Goal: Task Accomplishment & Management: Manage account settings

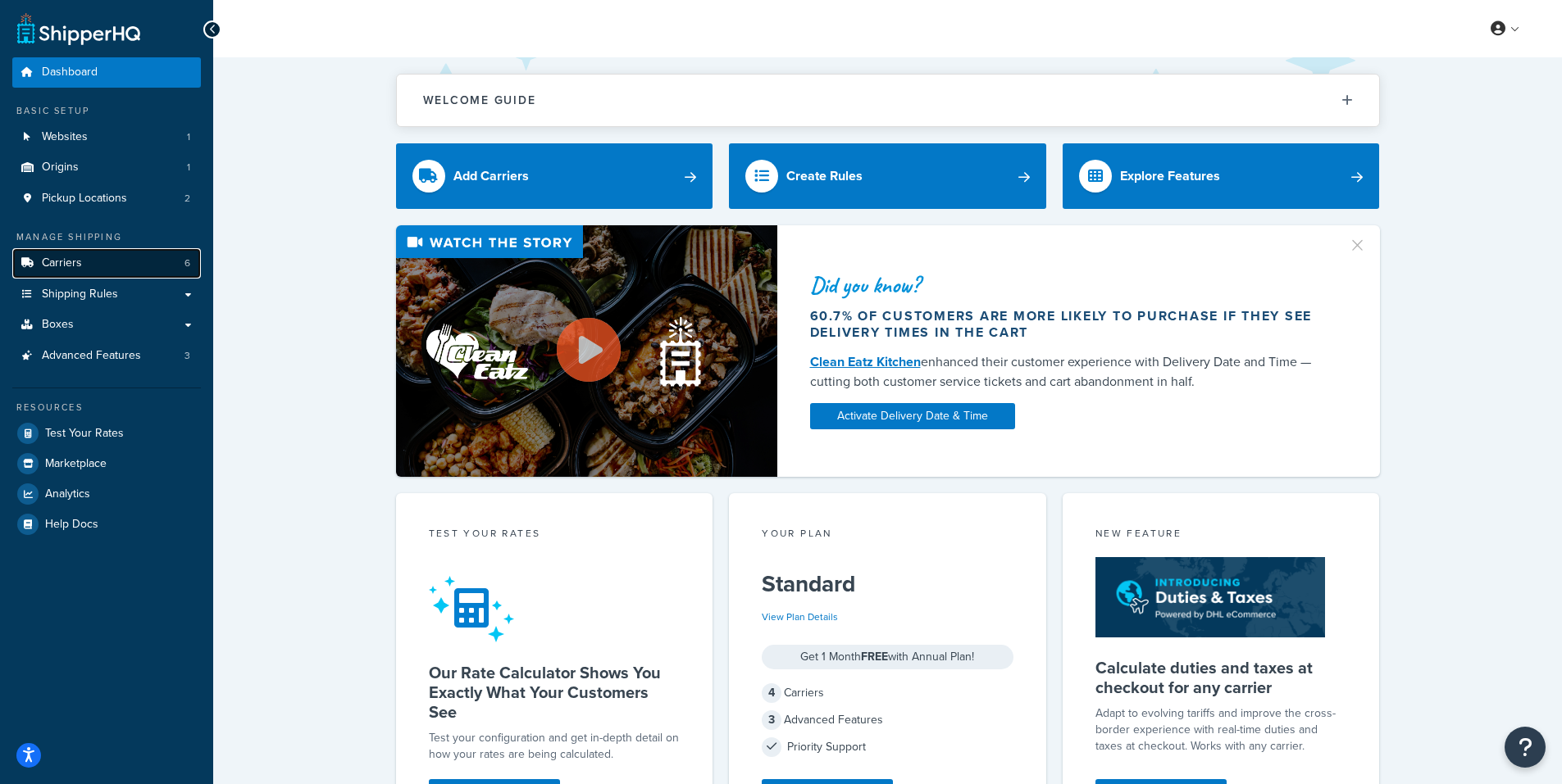
click at [122, 260] on link "Carriers 6" at bounding box center [107, 263] width 189 height 30
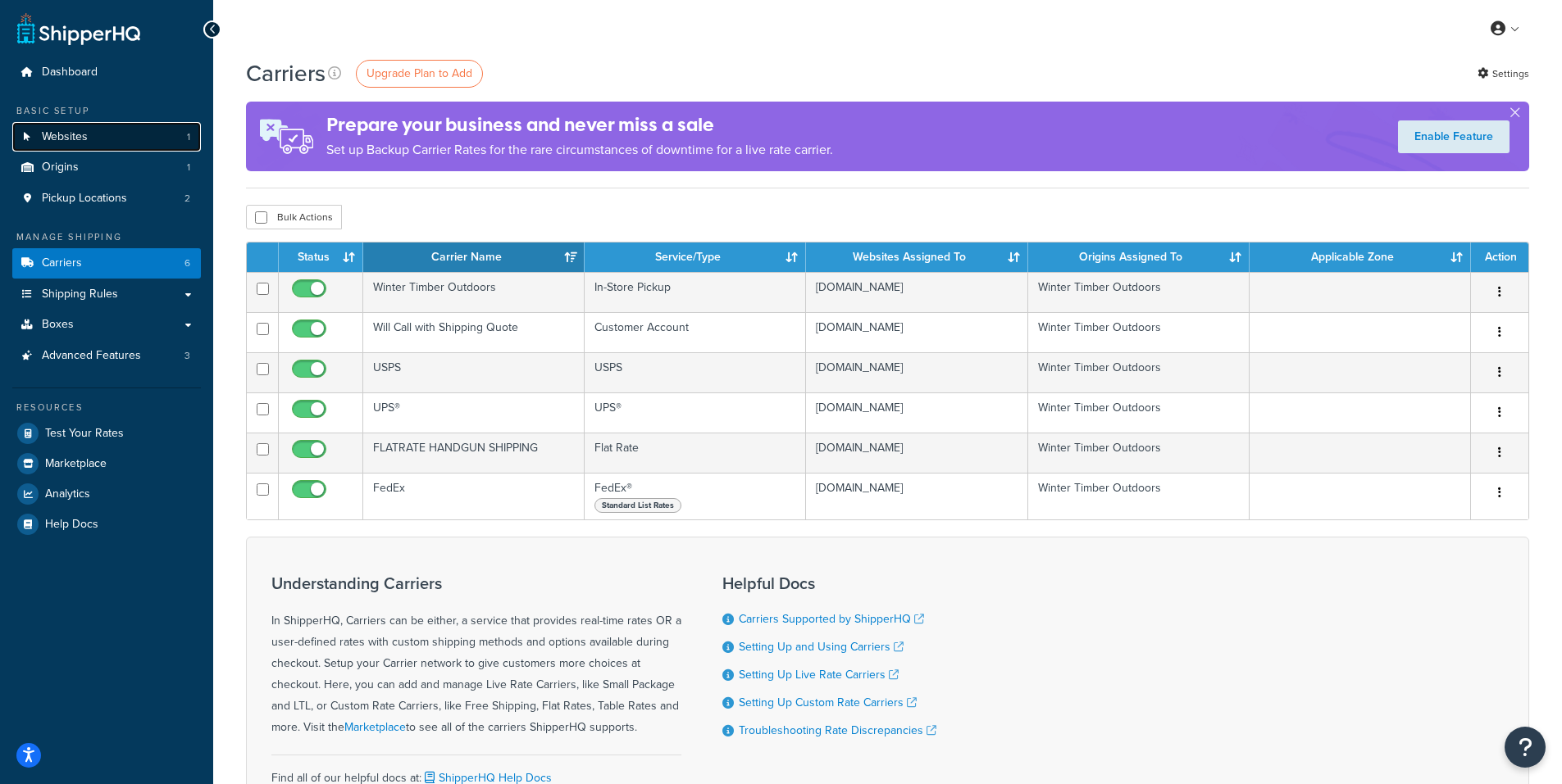
click at [104, 144] on link "Websites 1" at bounding box center [107, 137] width 189 height 30
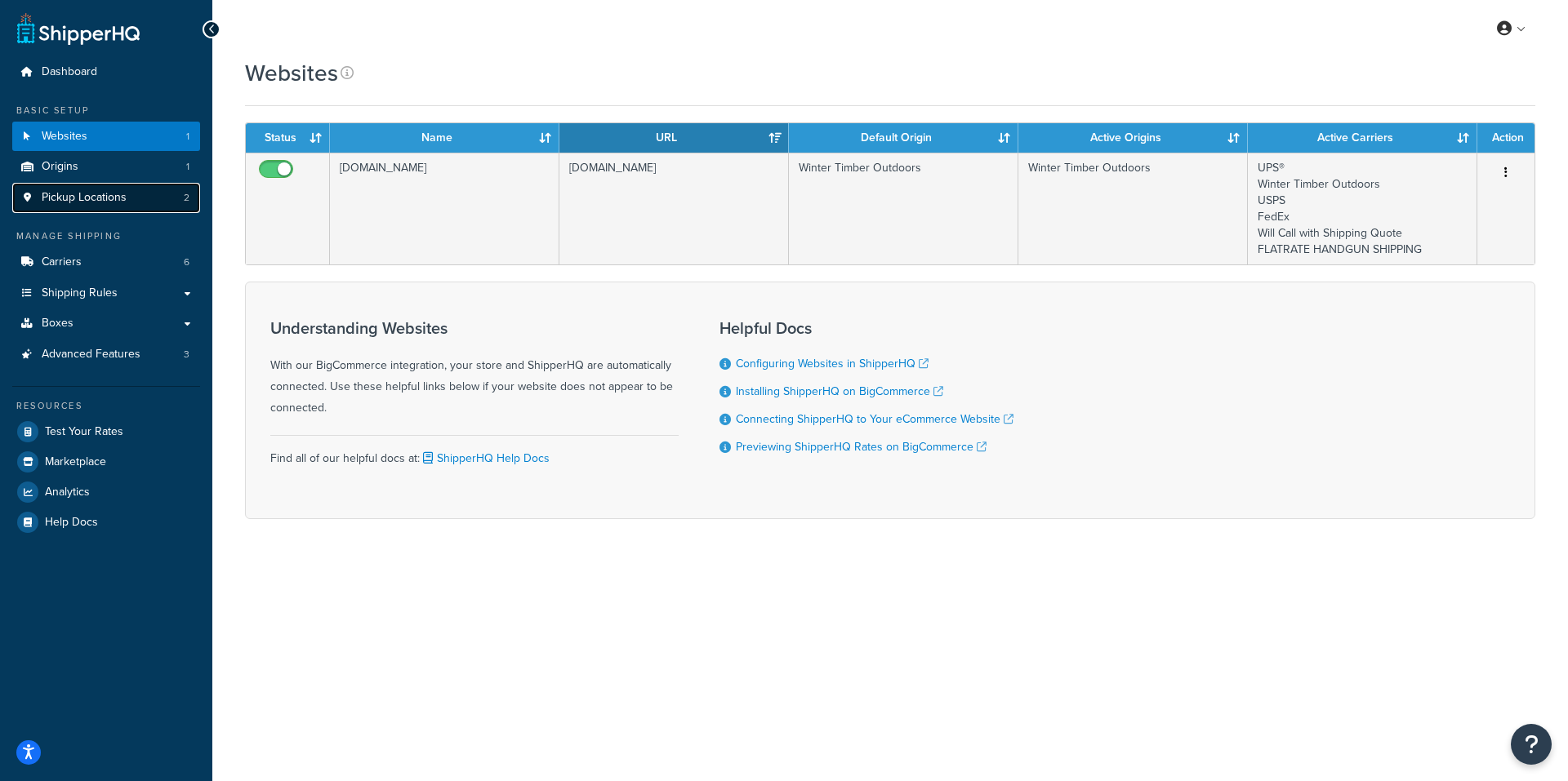
click at [113, 197] on span "Pickup Locations" at bounding box center [84, 198] width 85 height 14
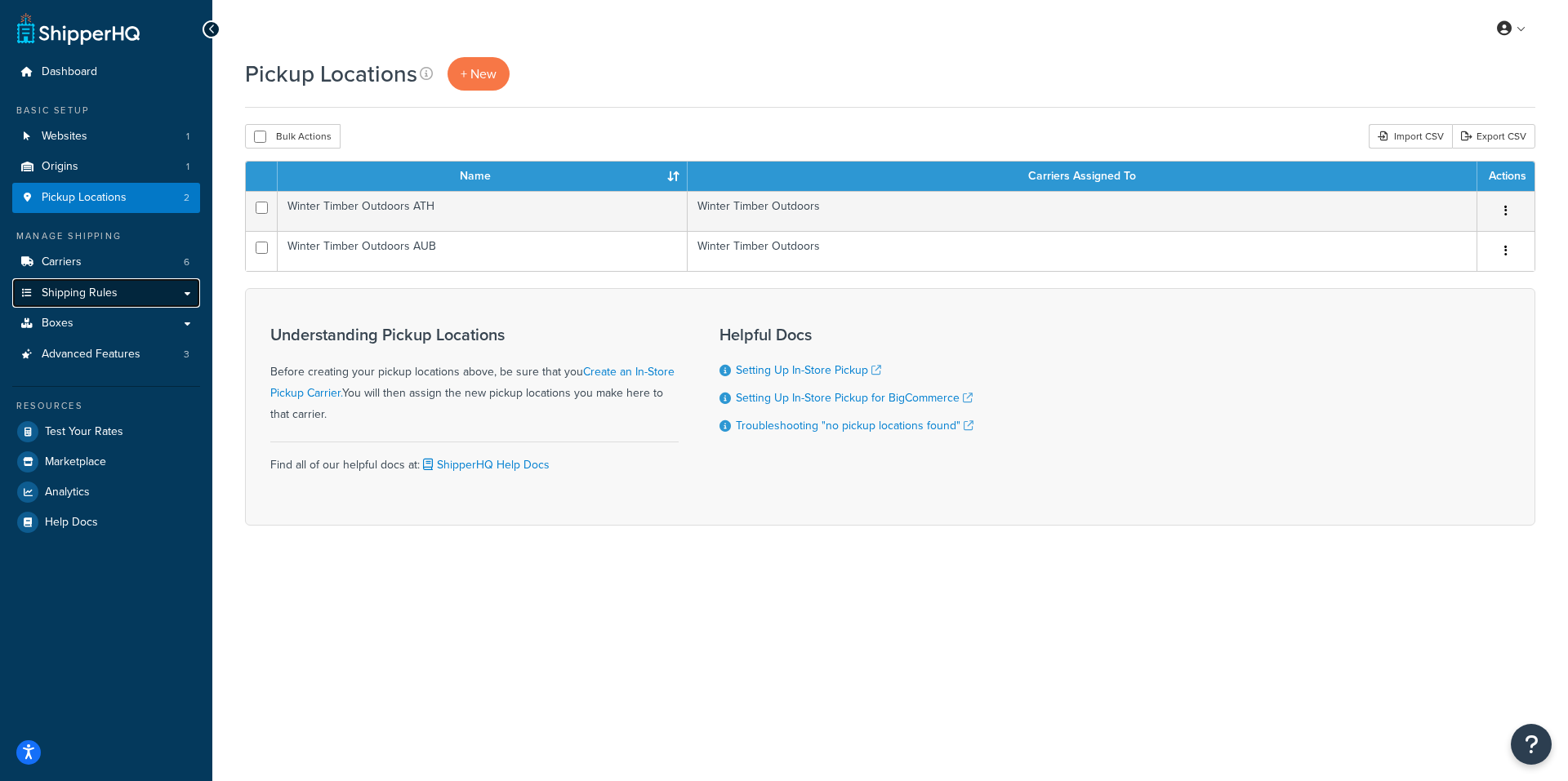
click at [128, 290] on link "Shipping Rules" at bounding box center [106, 294] width 188 height 30
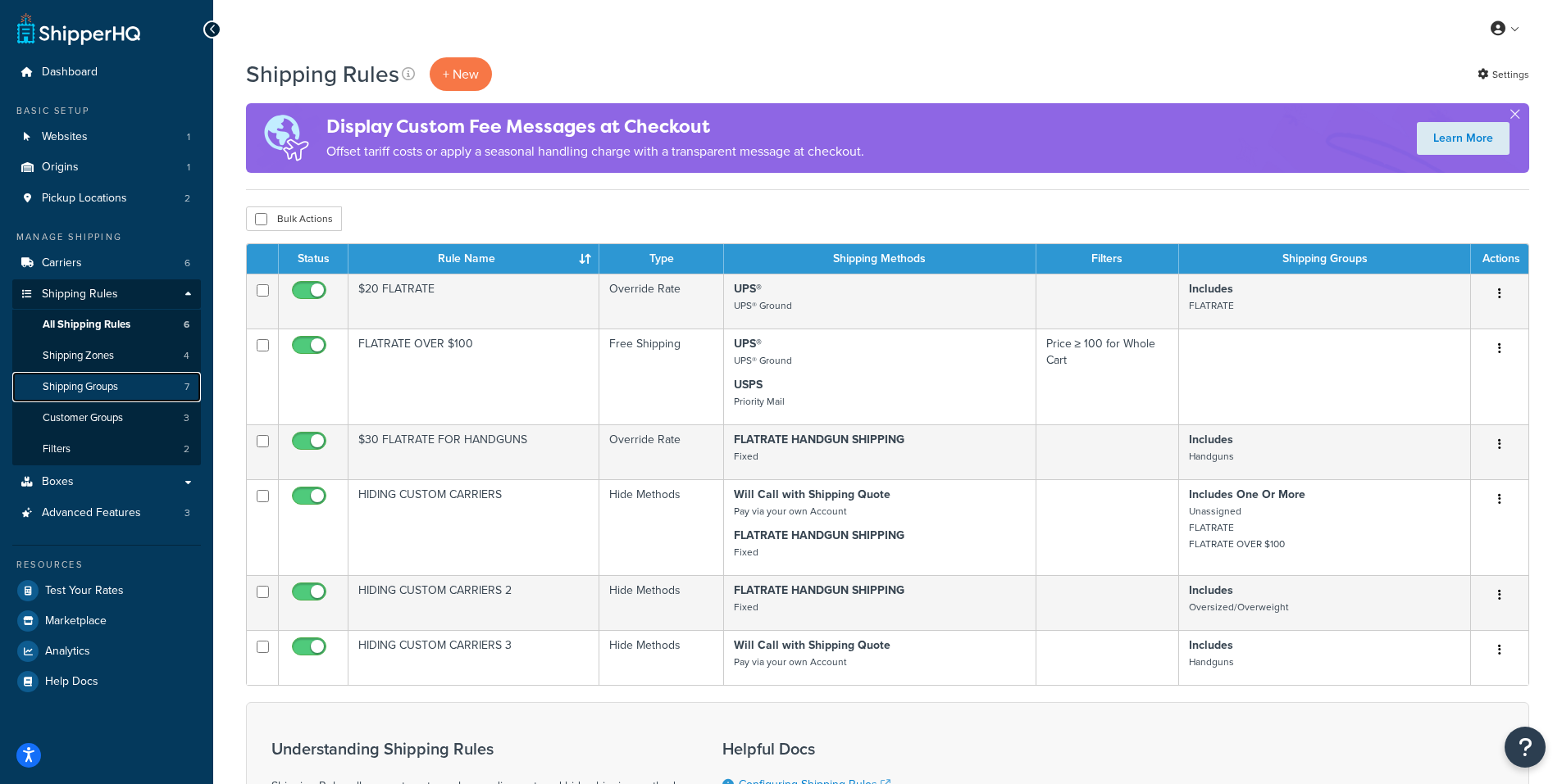
click at [125, 386] on link "Shipping Groups 7" at bounding box center [107, 387] width 189 height 30
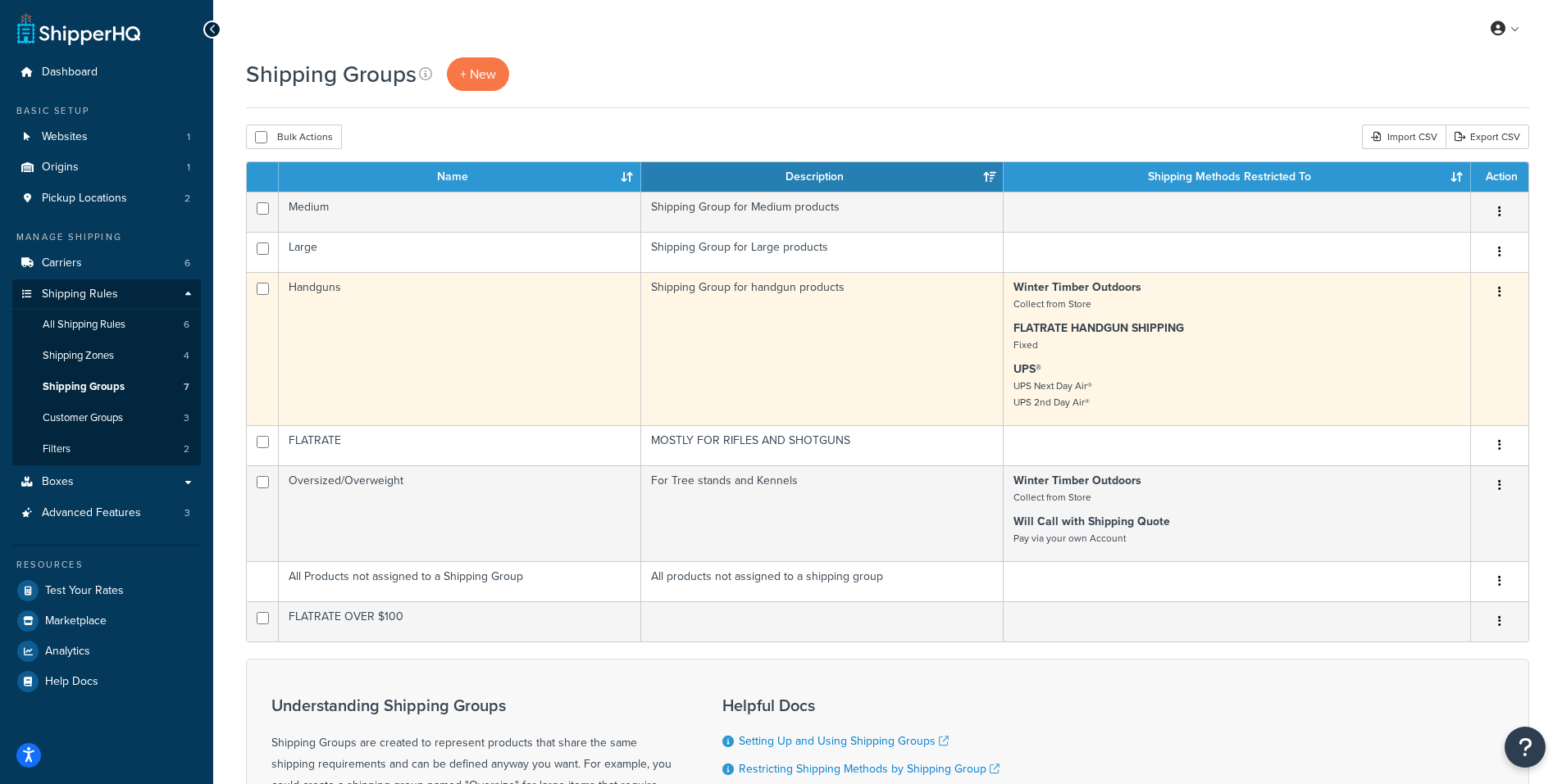
click at [1498, 291] on icon "button" at bounding box center [1499, 291] width 4 height 11
click at [1501, 291] on button "button" at bounding box center [1499, 293] width 23 height 26
